Goal: Information Seeking & Learning: Learn about a topic

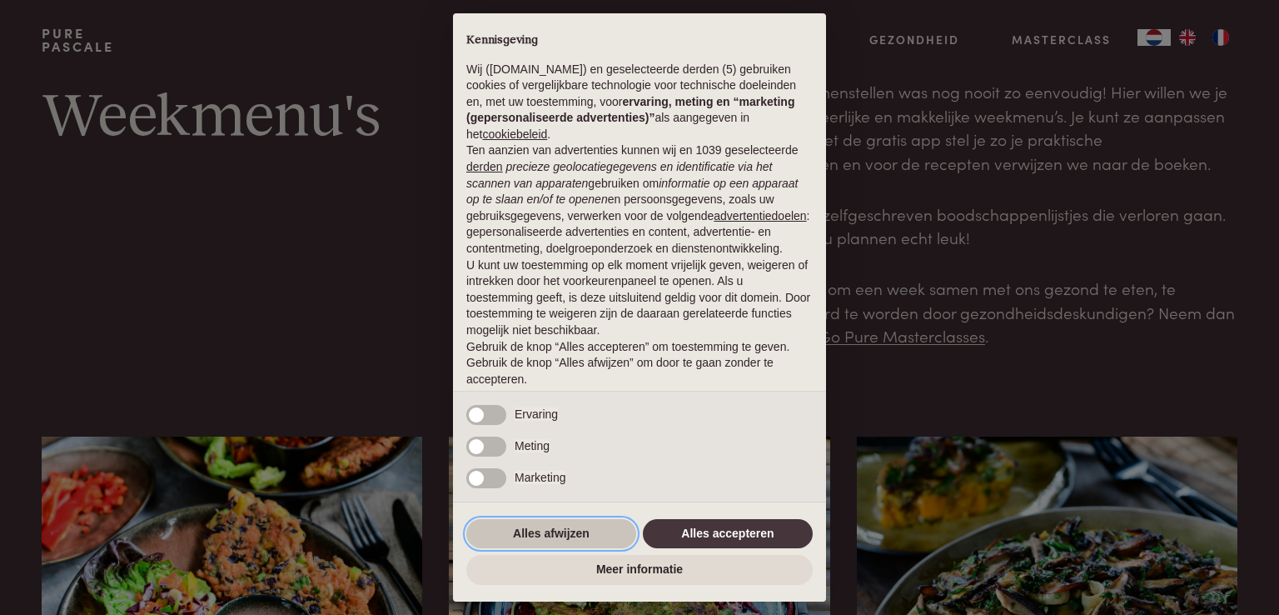
click at [540, 534] on button "Alles afwijzen" at bounding box center [551, 534] width 170 height 30
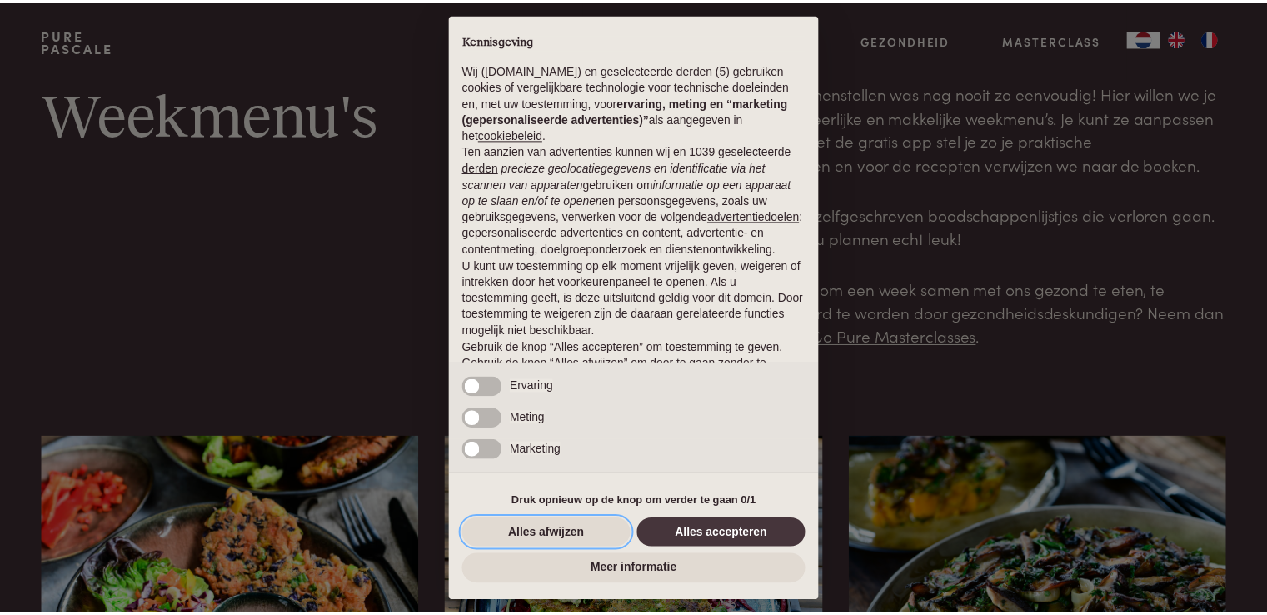
scroll to position [55, 0]
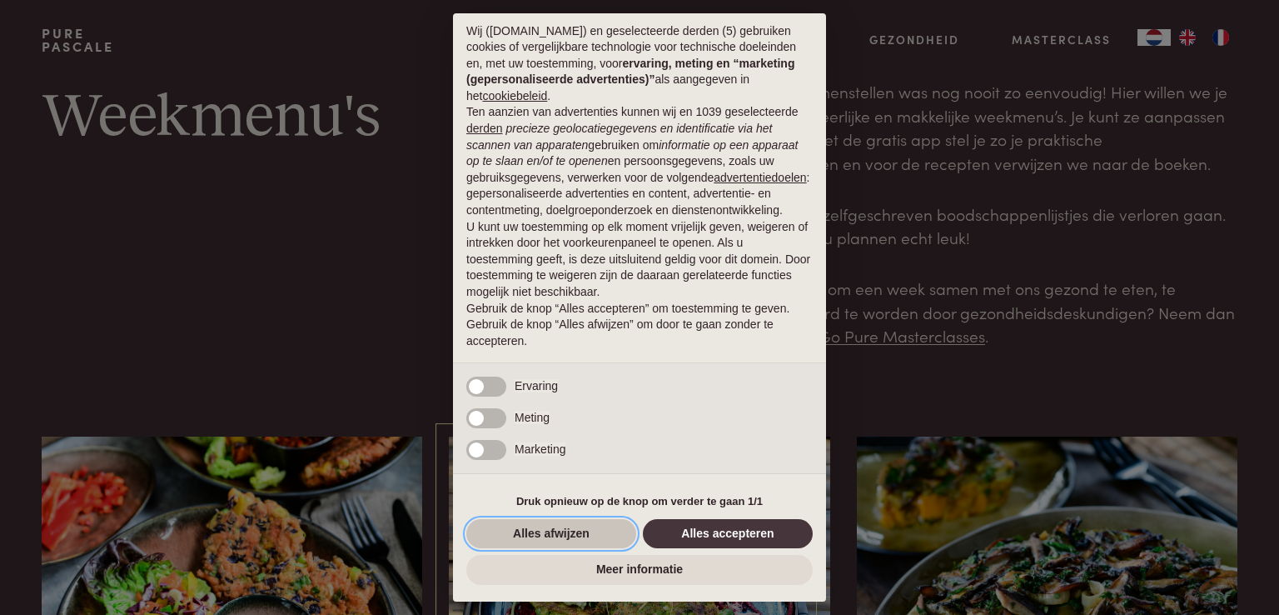
click at [550, 533] on button "Alles afwijzen" at bounding box center [551, 534] width 170 height 30
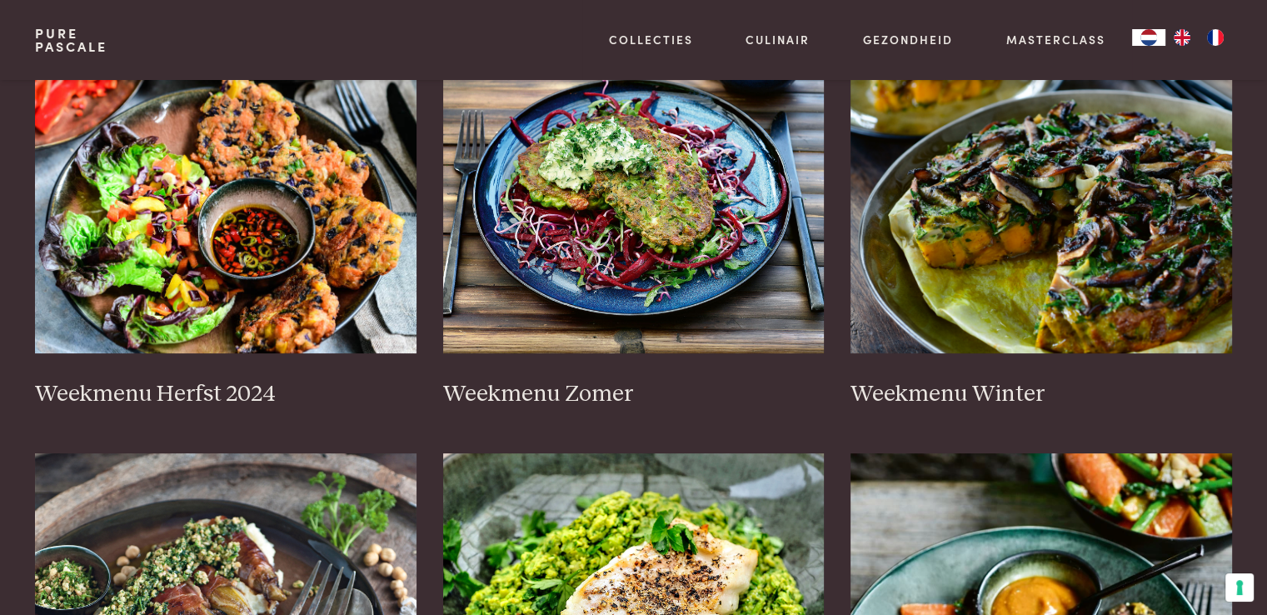
scroll to position [333, 0]
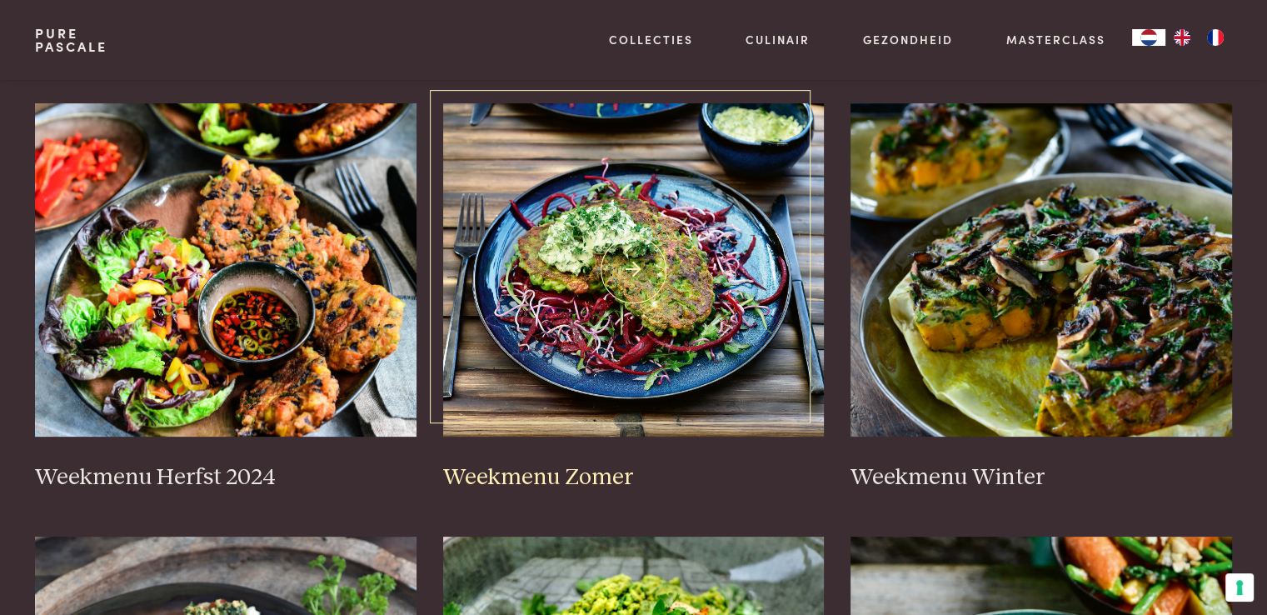
click at [590, 280] on img at bounding box center [633, 269] width 381 height 333
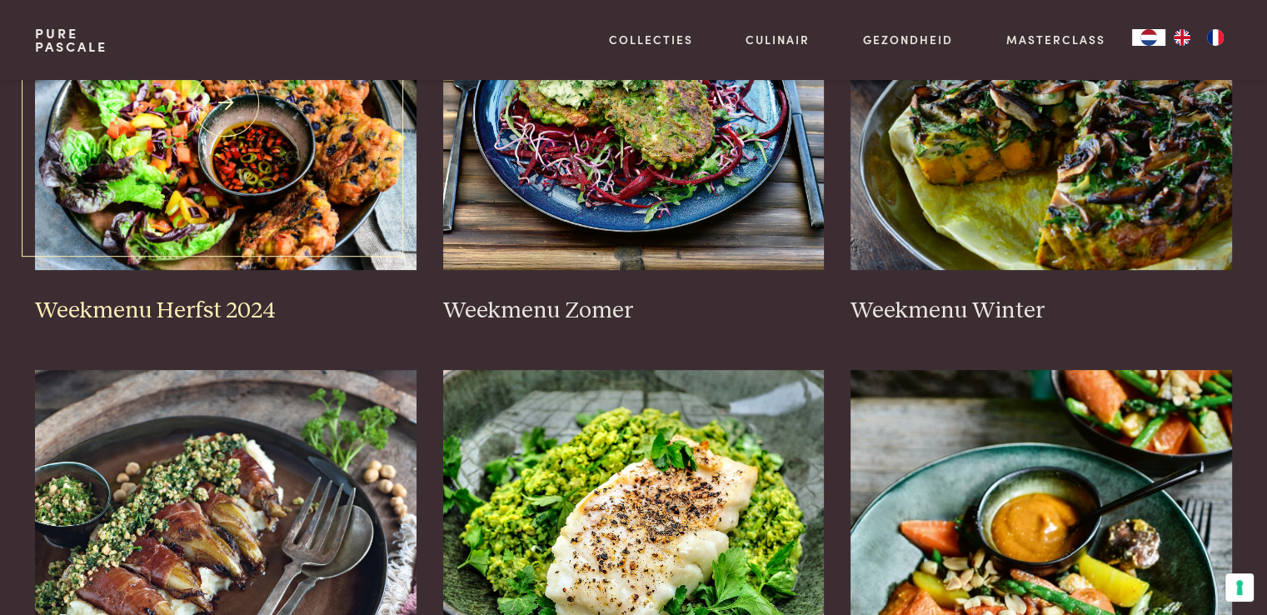
click at [207, 216] on img at bounding box center [225, 103] width 381 height 333
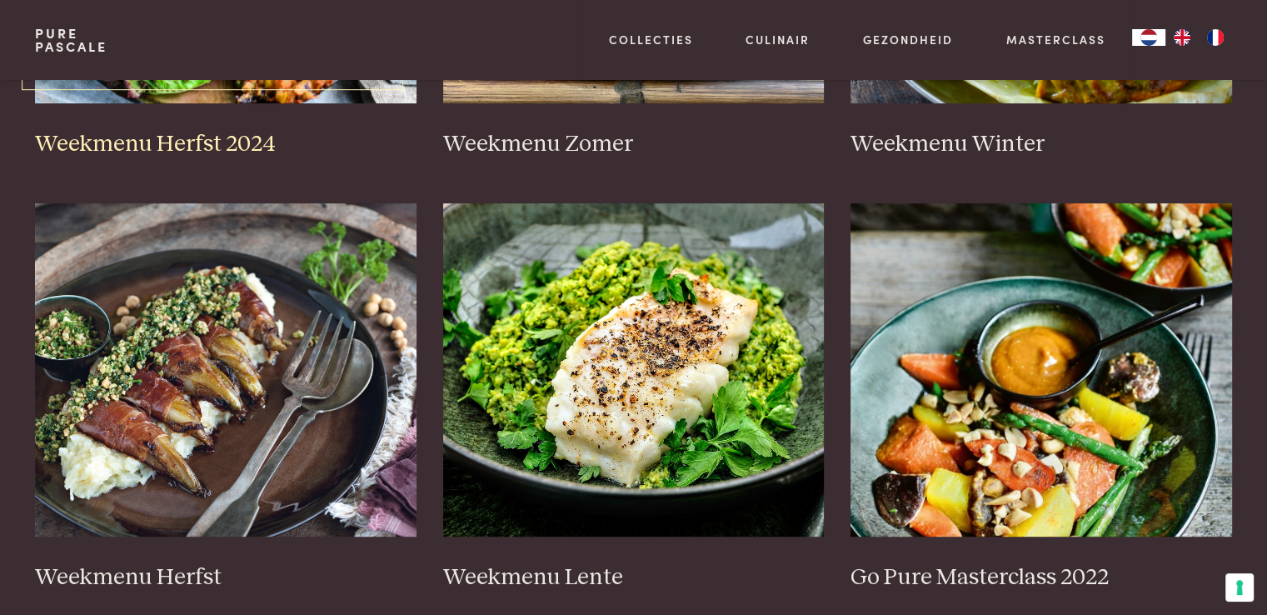
scroll to position [916, 0]
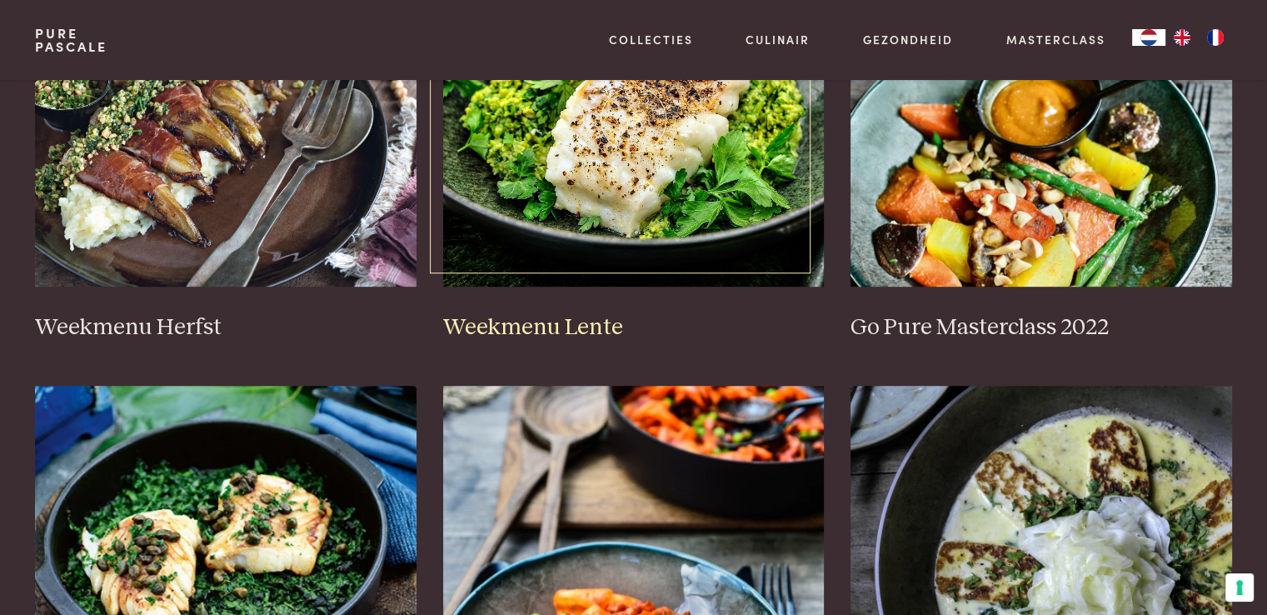
click at [612, 199] on img at bounding box center [633, 119] width 381 height 333
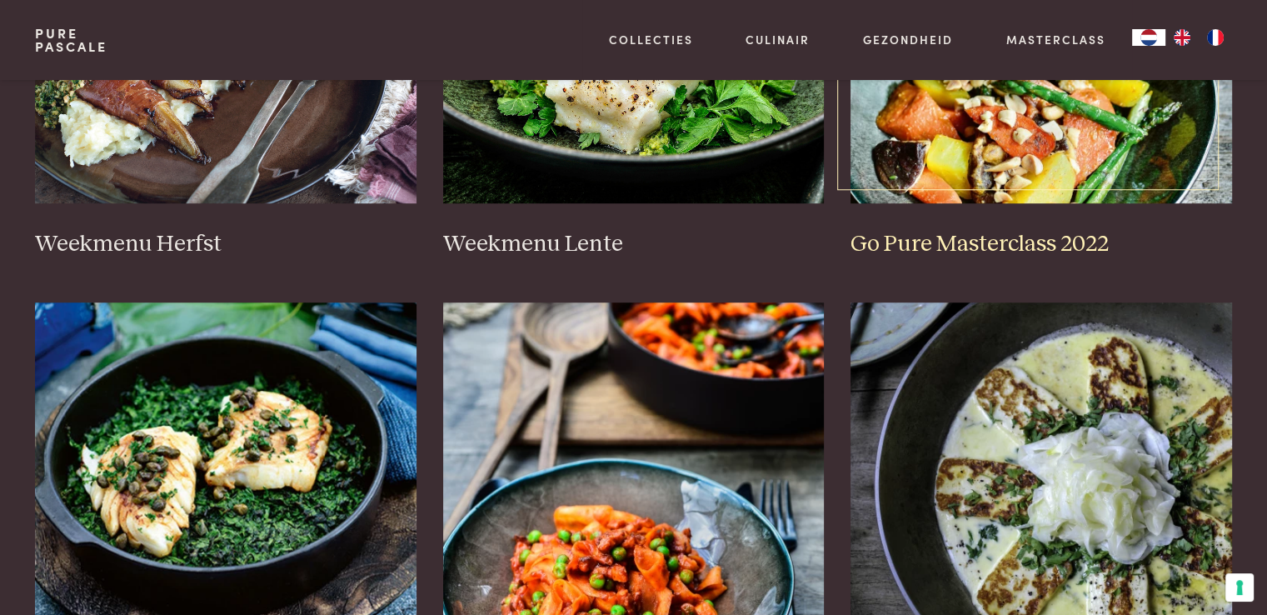
click at [965, 151] on img at bounding box center [1040, 36] width 381 height 333
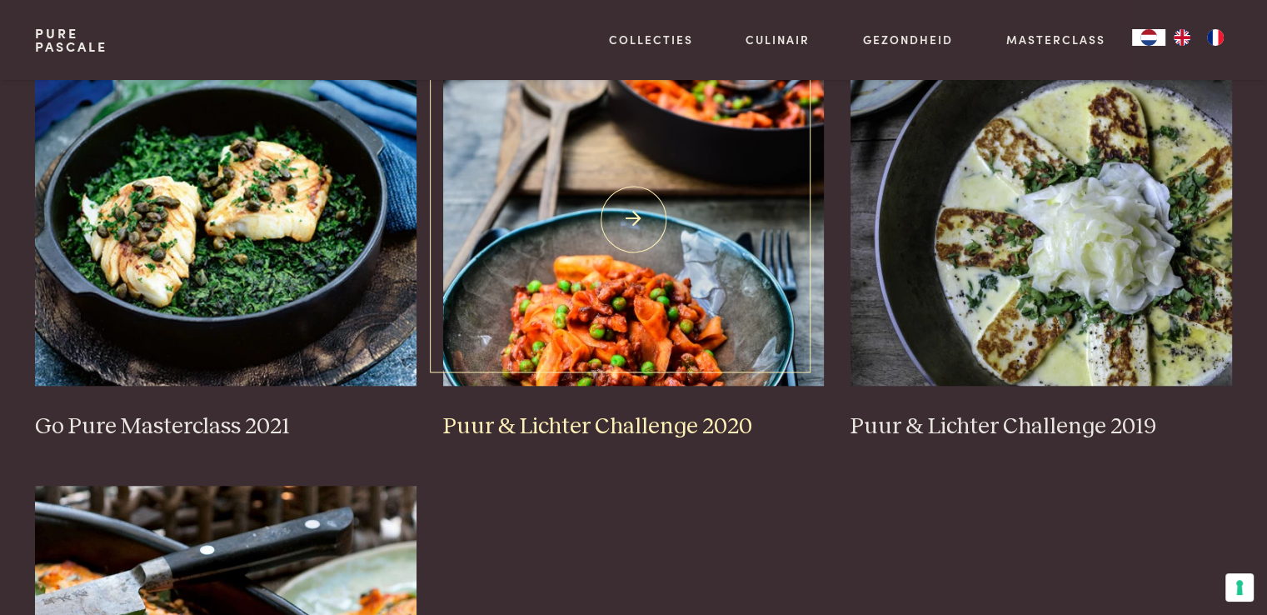
click at [636, 332] on img at bounding box center [633, 218] width 381 height 333
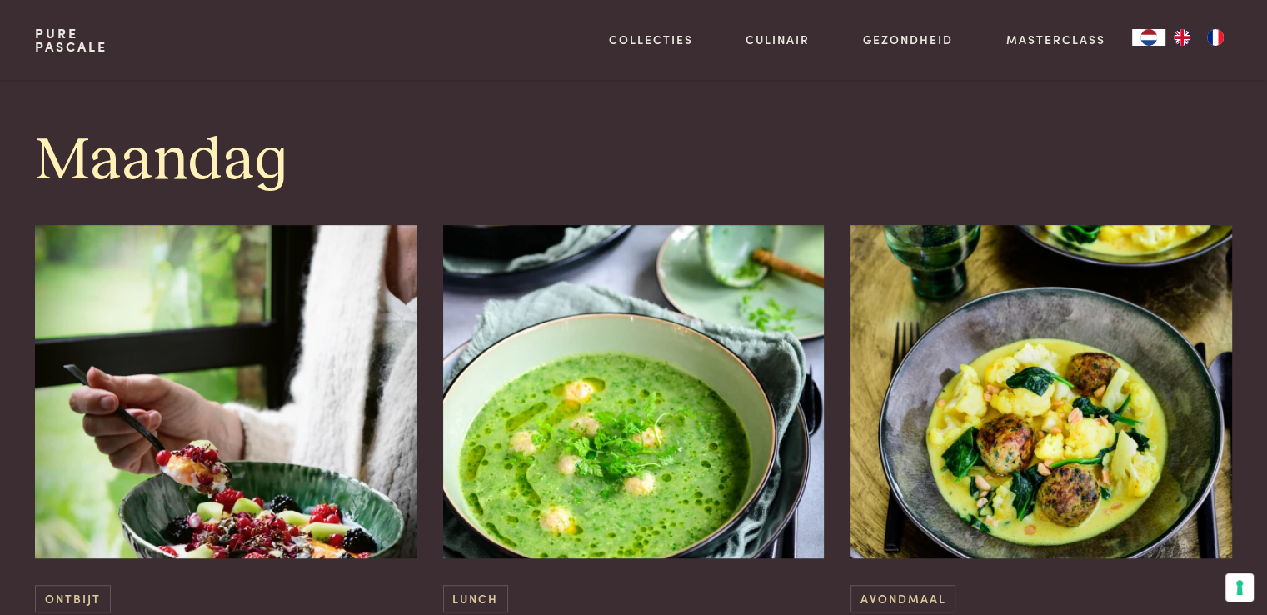
scroll to position [1083, 0]
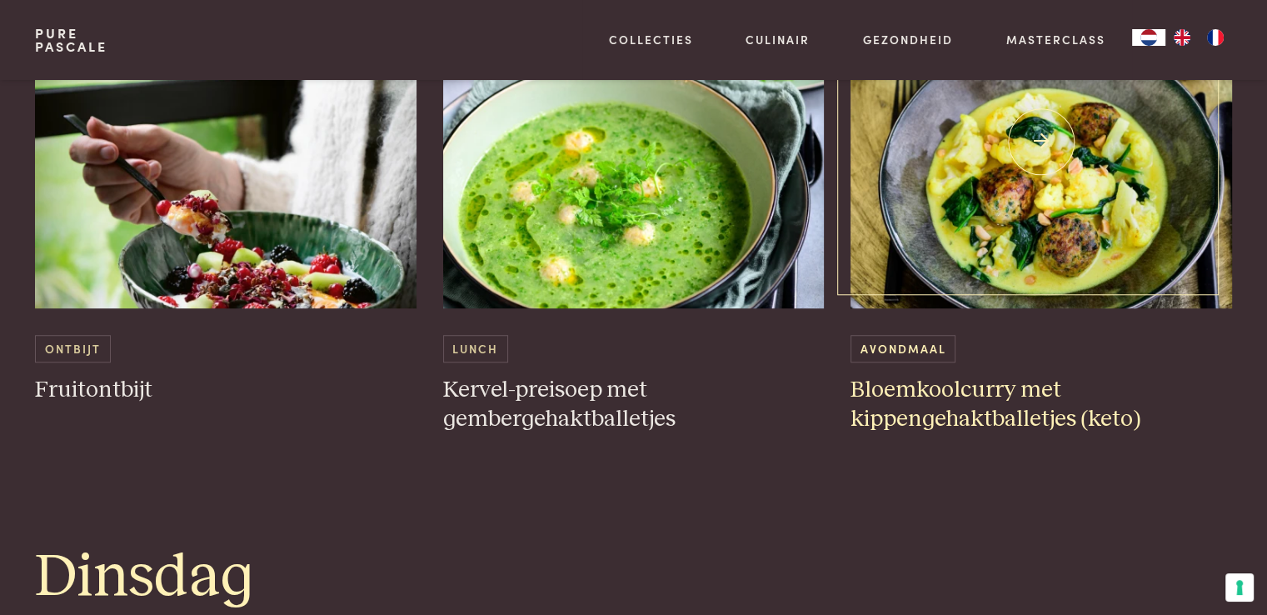
click at [1037, 245] on img at bounding box center [1040, 141] width 381 height 333
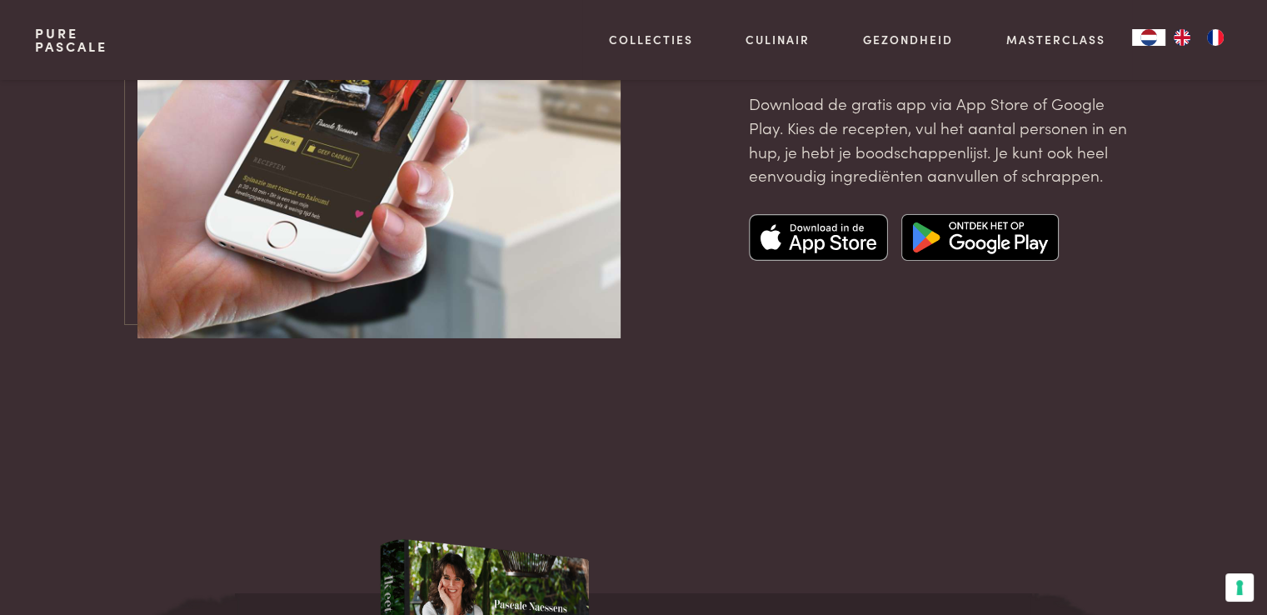
scroll to position [5164, 0]
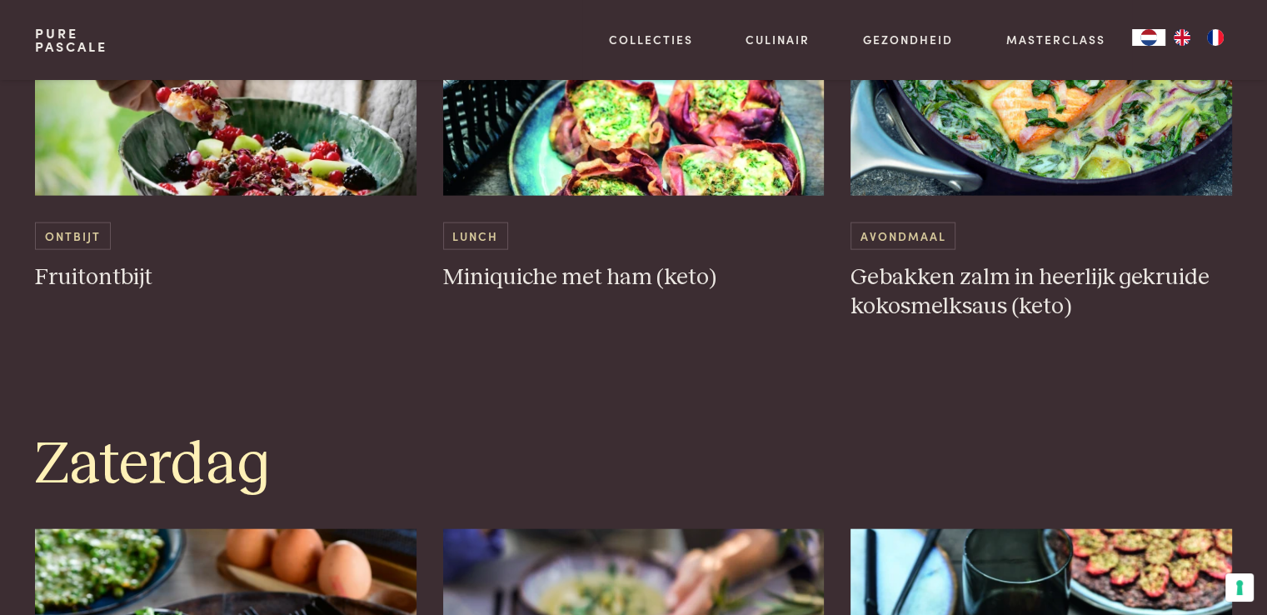
scroll to position [3665, 0]
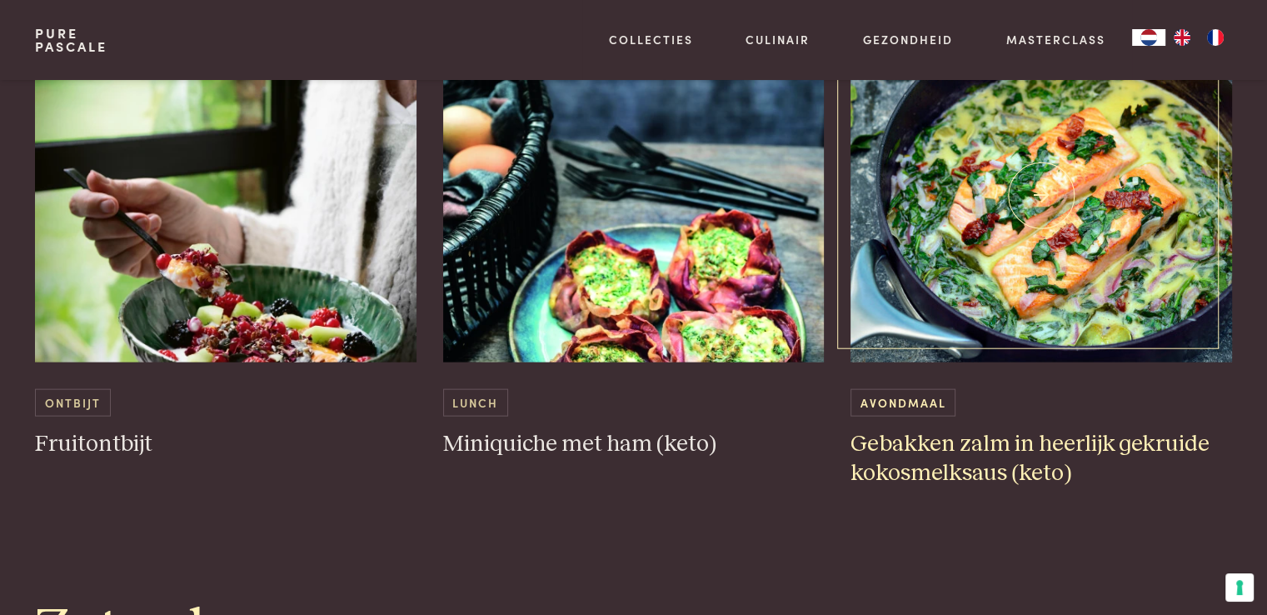
click at [1040, 212] on img at bounding box center [1040, 195] width 381 height 333
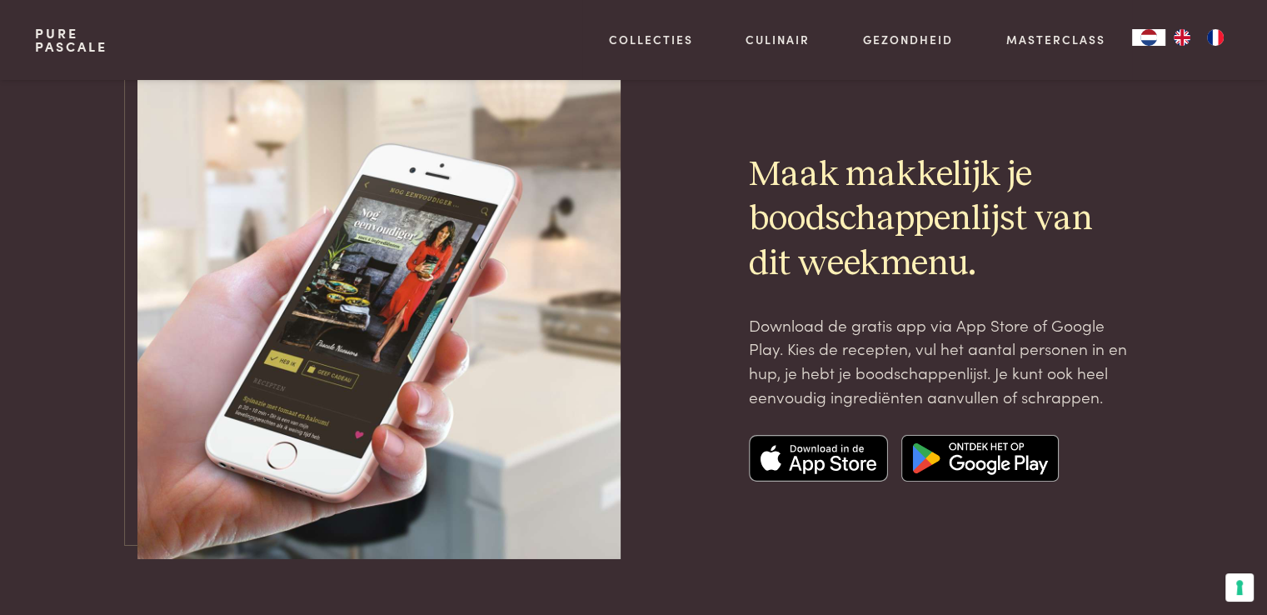
scroll to position [5164, 0]
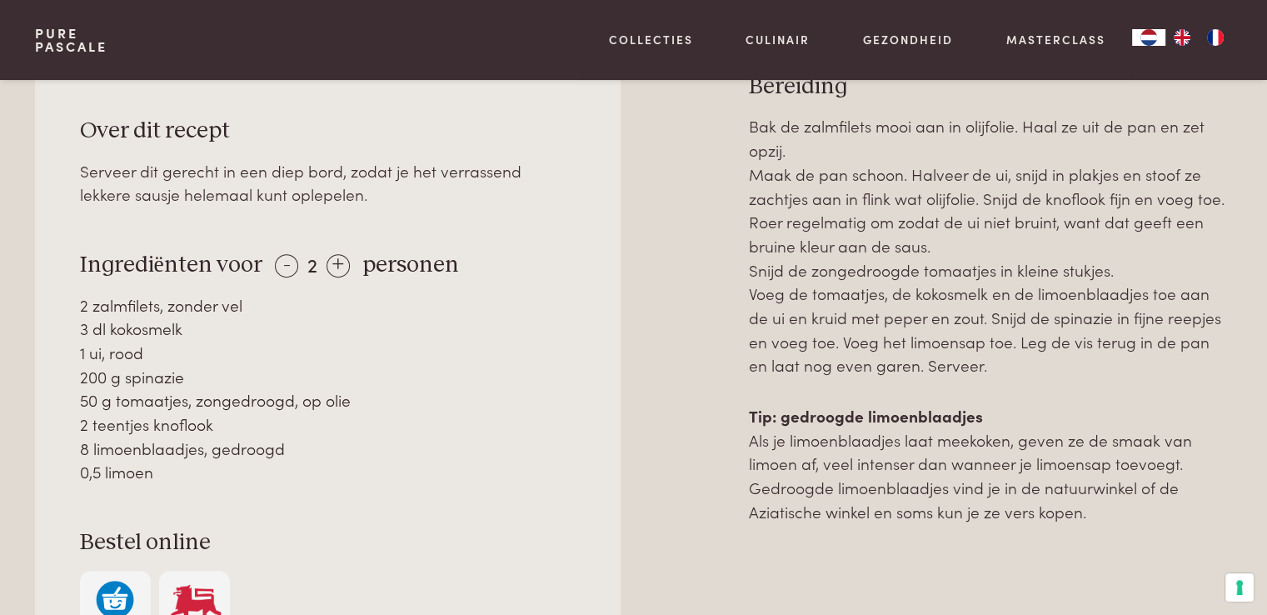
scroll to position [666, 0]
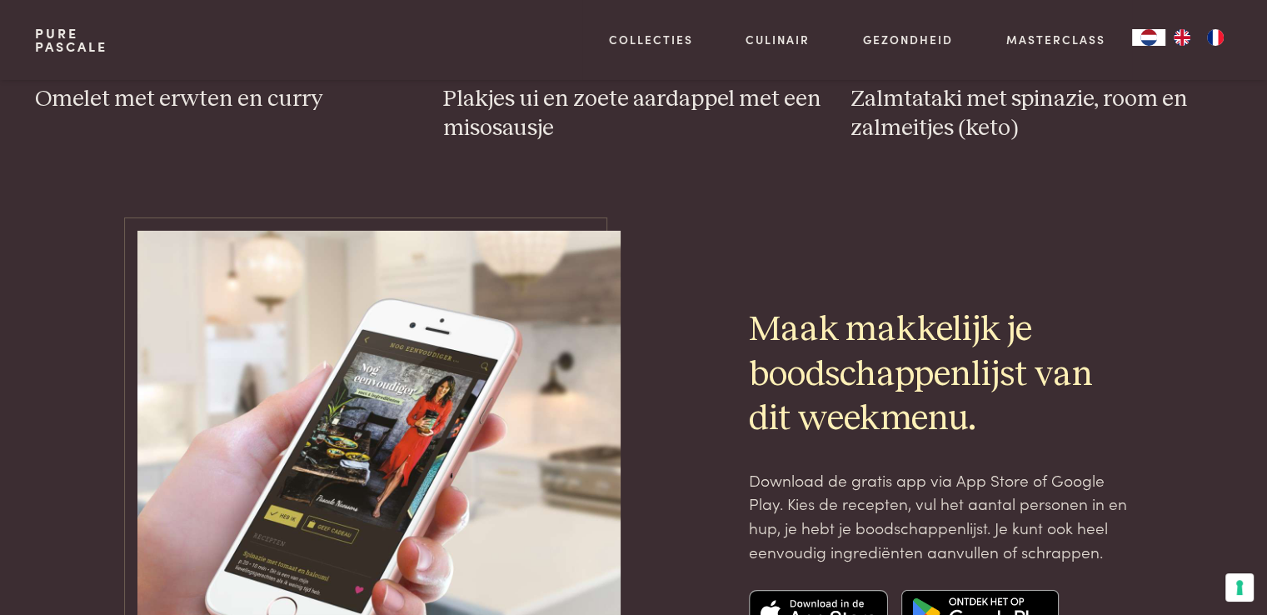
scroll to position [5914, 0]
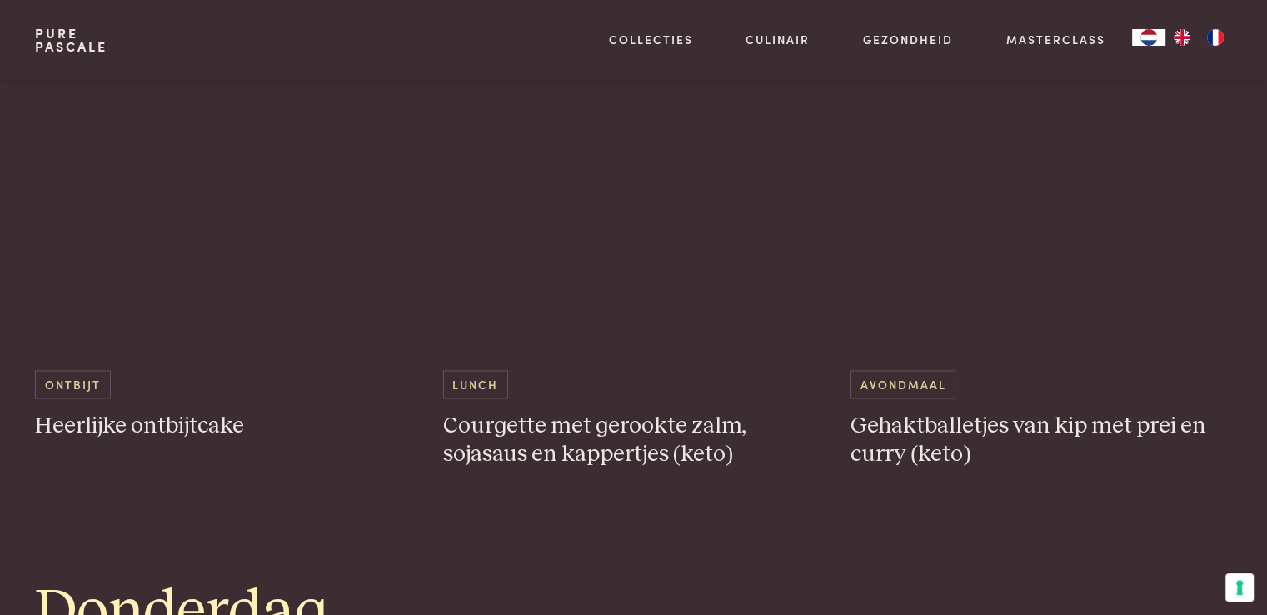
scroll to position [2249, 0]
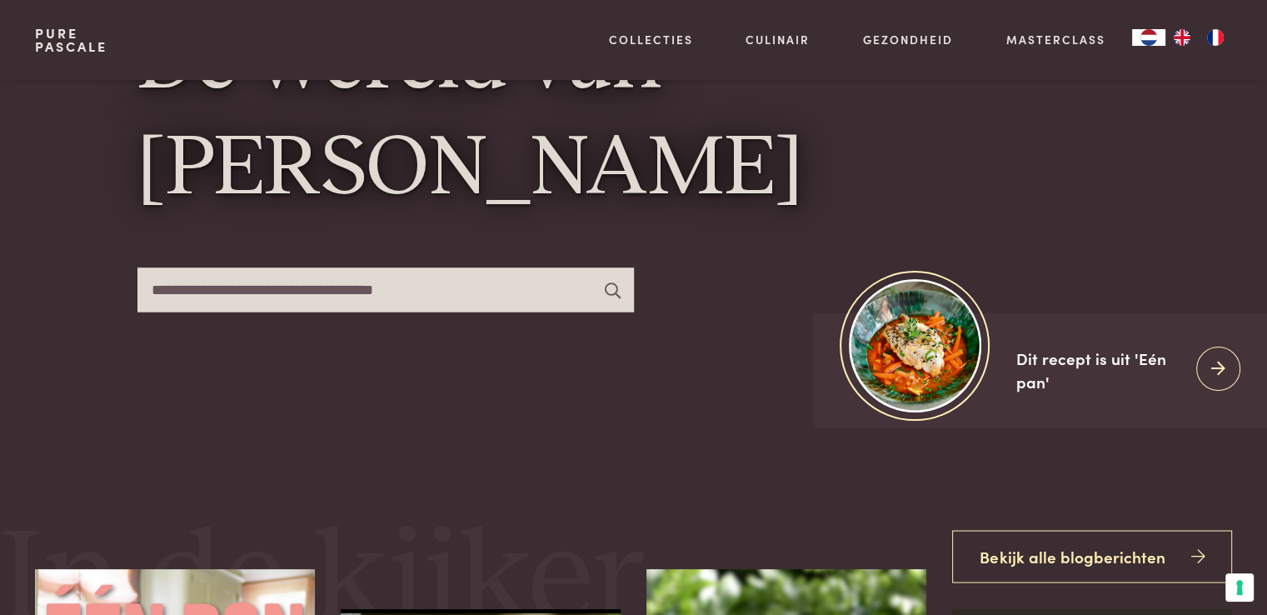
scroll to position [250, 0]
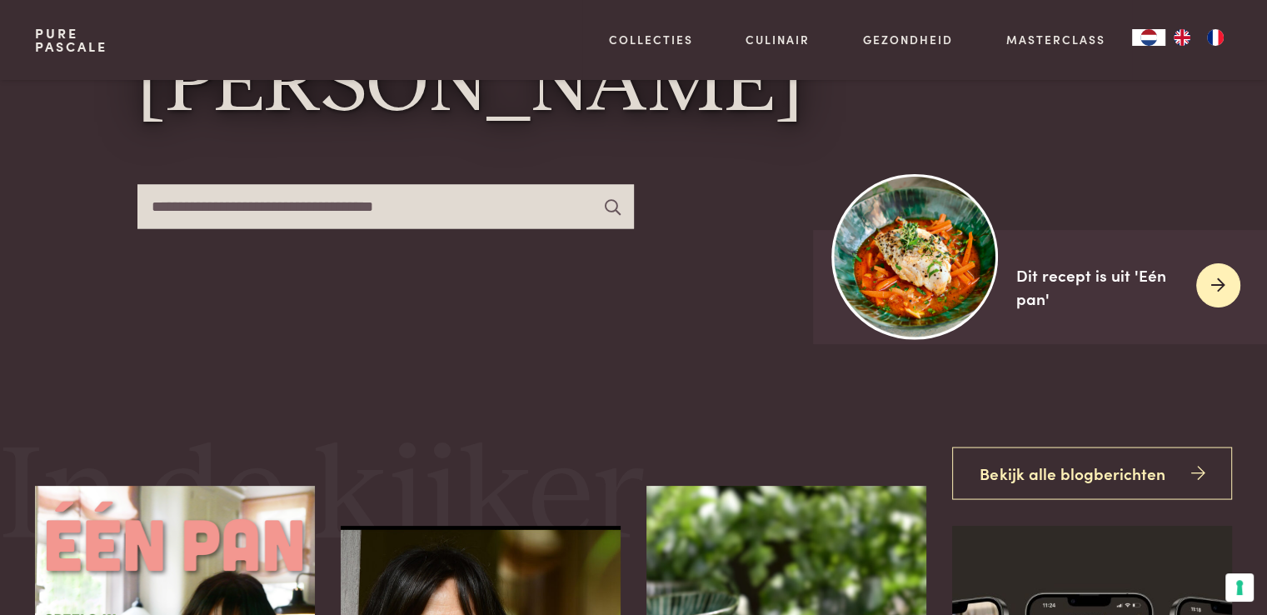
click at [950, 279] on img at bounding box center [915, 256] width 166 height 166
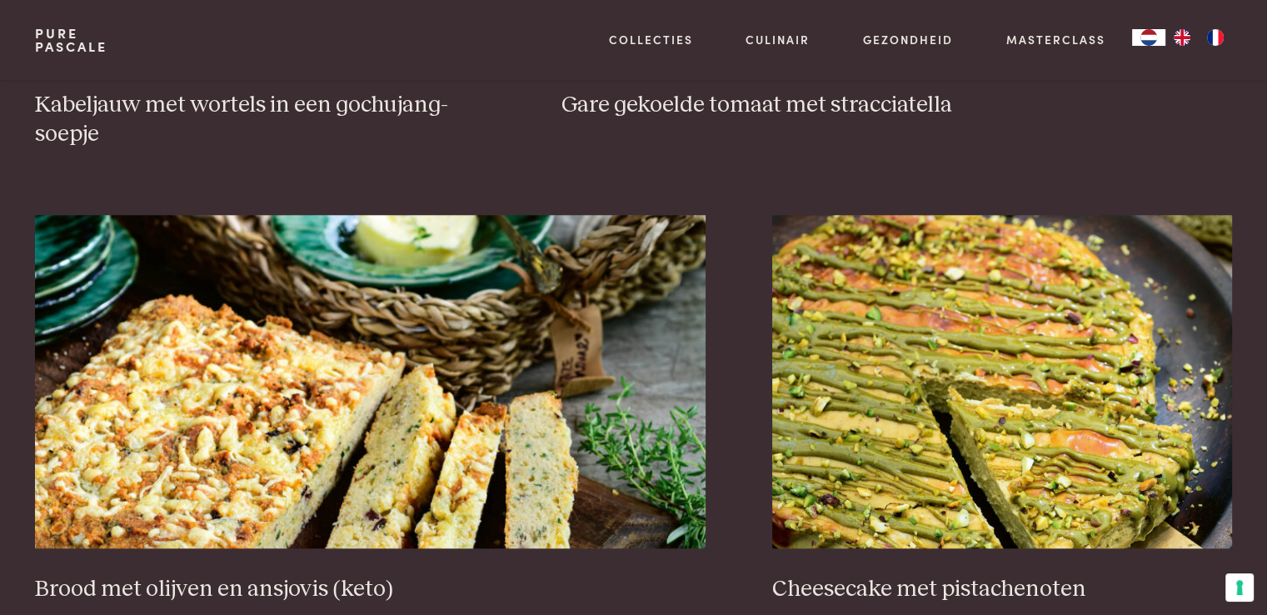
scroll to position [999, 0]
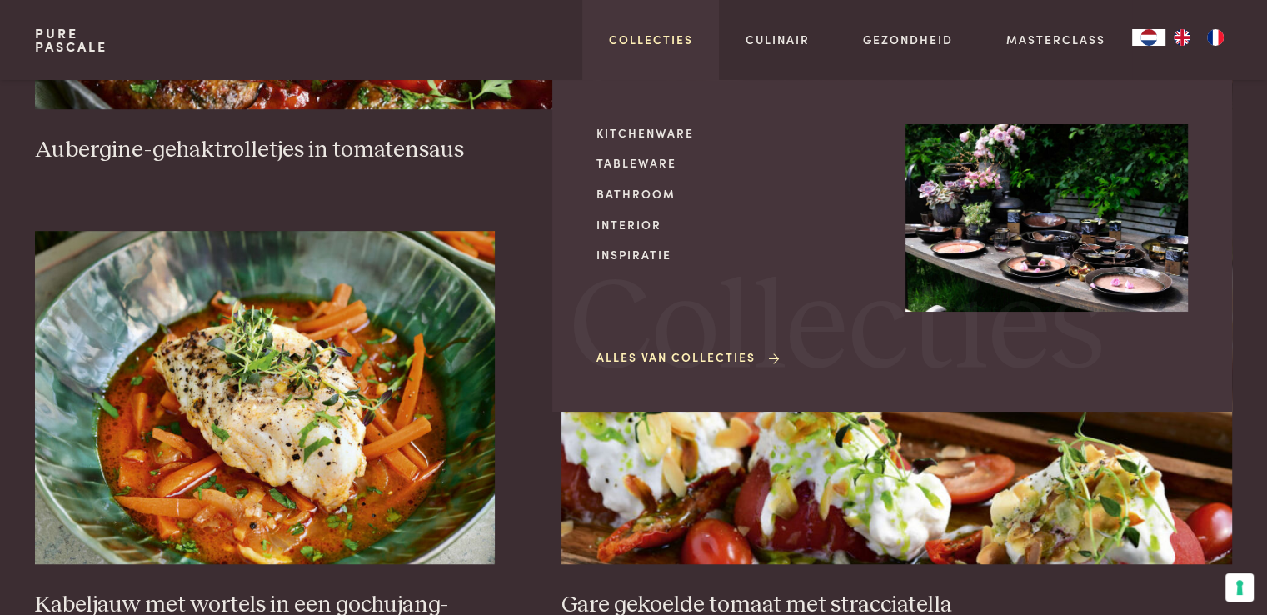
click at [662, 38] on link "Collecties" at bounding box center [651, 39] width 84 height 17
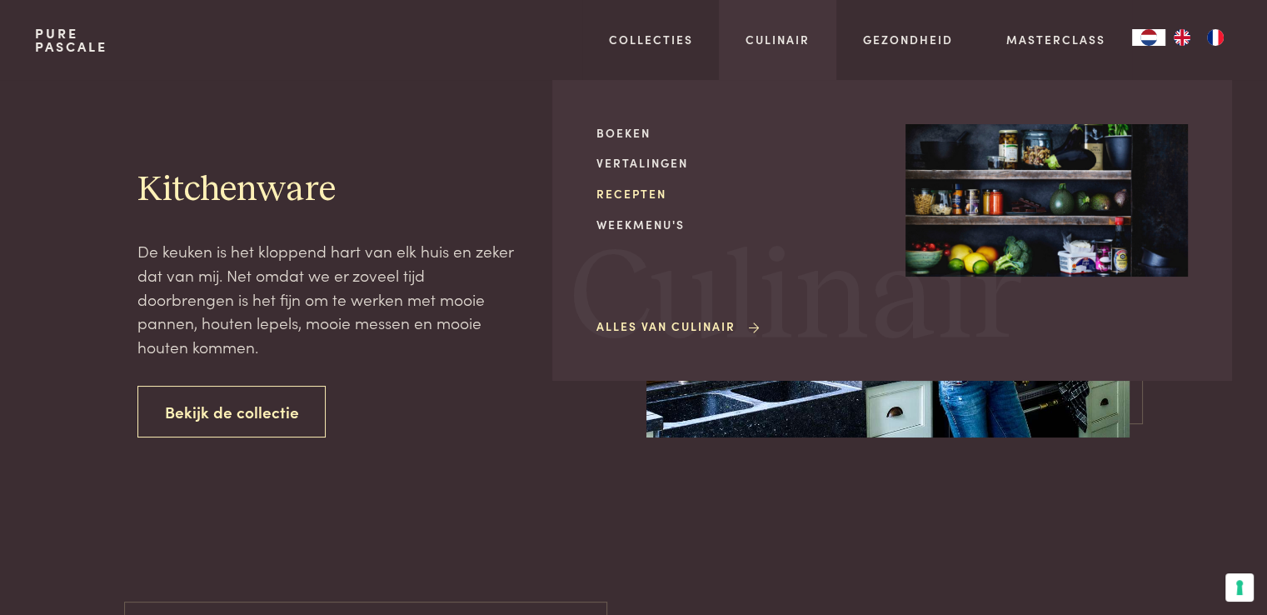
click at [649, 194] on link "Recepten" at bounding box center [737, 193] width 282 height 17
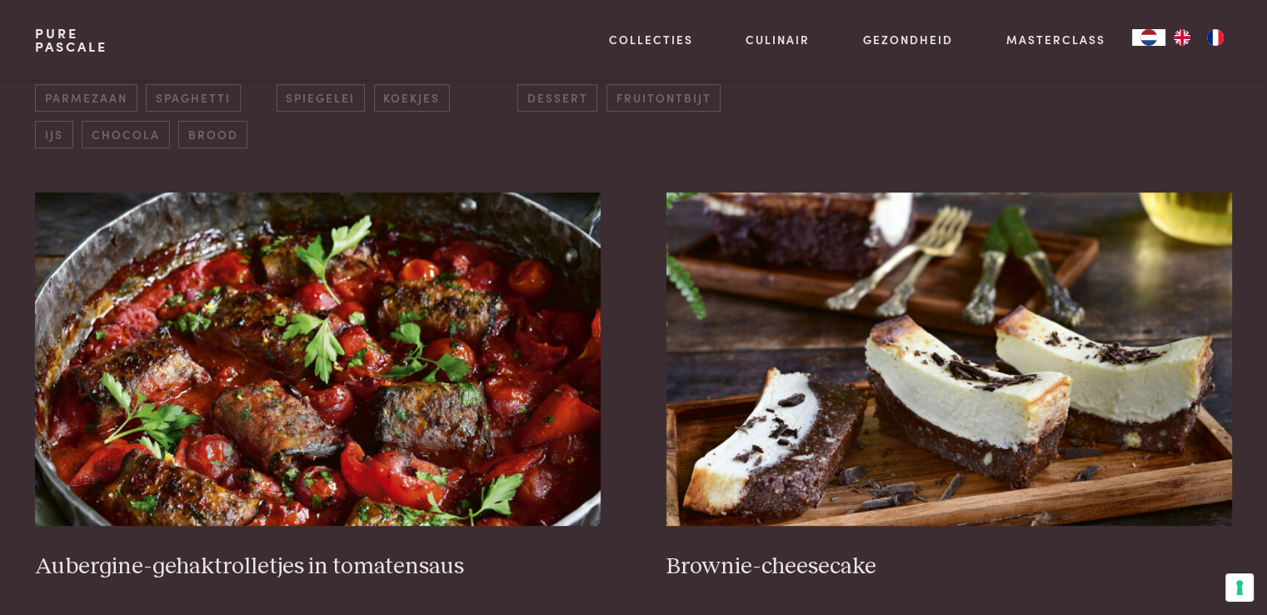
scroll to position [333, 0]
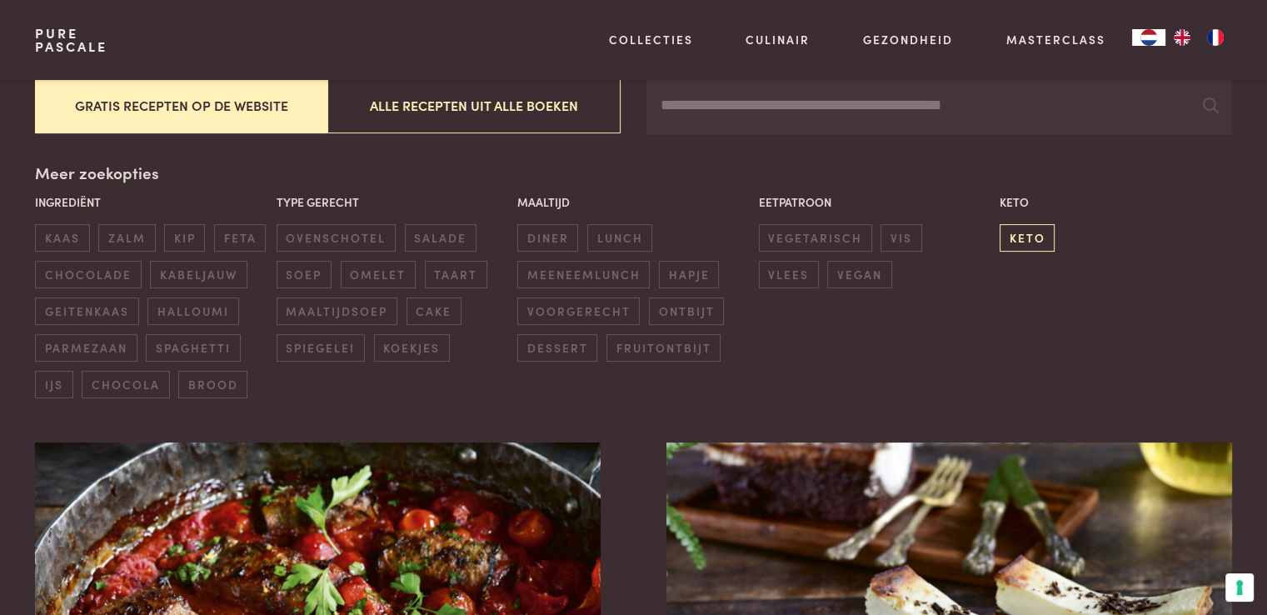
click at [1025, 240] on span "keto" at bounding box center [1026, 237] width 55 height 27
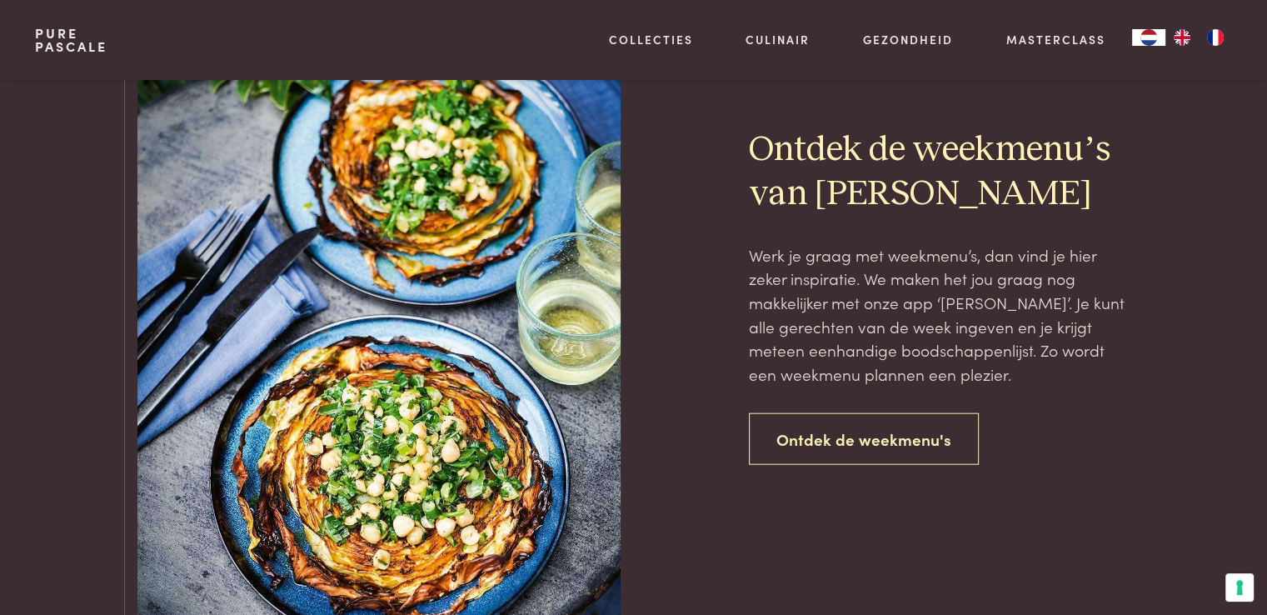
scroll to position [3964, 0]
